Goal: Find specific page/section: Find specific page/section

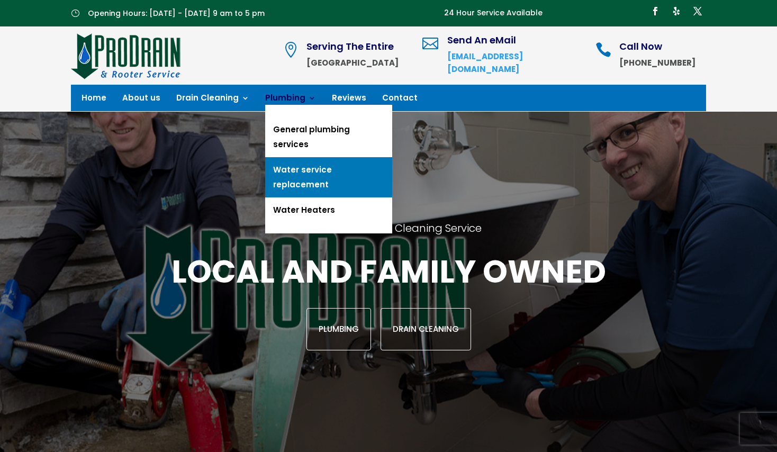
click at [313, 157] on link "Water service replacement" at bounding box center [328, 177] width 127 height 40
